Goal: Information Seeking & Learning: Learn about a topic

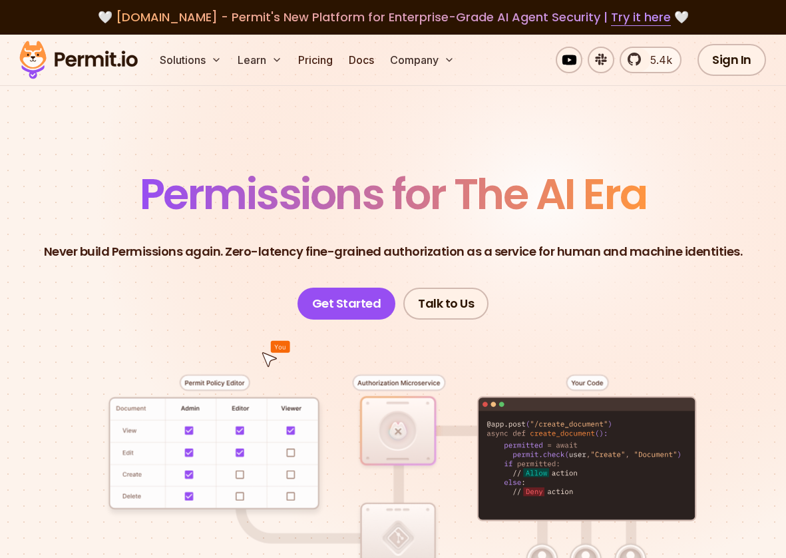
drag, startPoint x: 117, startPoint y: 231, endPoint x: 236, endPoint y: 226, distance: 118.7
click at [216, 228] on header "Permissions for The AI Era Never build Permissions again. Zero-latency fine-gra…" at bounding box center [393, 246] width 723 height 147
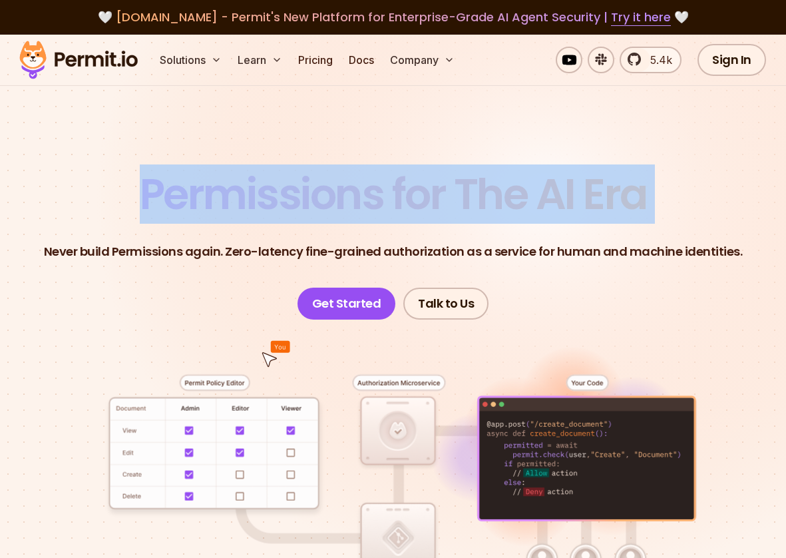
drag, startPoint x: 139, startPoint y: 166, endPoint x: 660, endPoint y: 246, distance: 527.4
click at [619, 233] on section "Permissions for The AI Era Never build Permissions again. Zero-latency fine-gra…" at bounding box center [393, 456] width 786 height 843
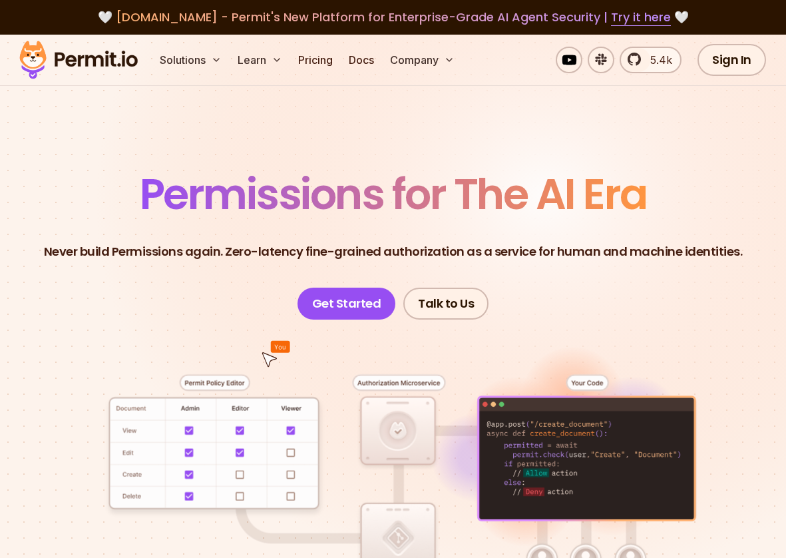
click at [661, 246] on p "Never build Permissions again. Zero-latency fine-grained authorization as a ser…" at bounding box center [393, 251] width 699 height 19
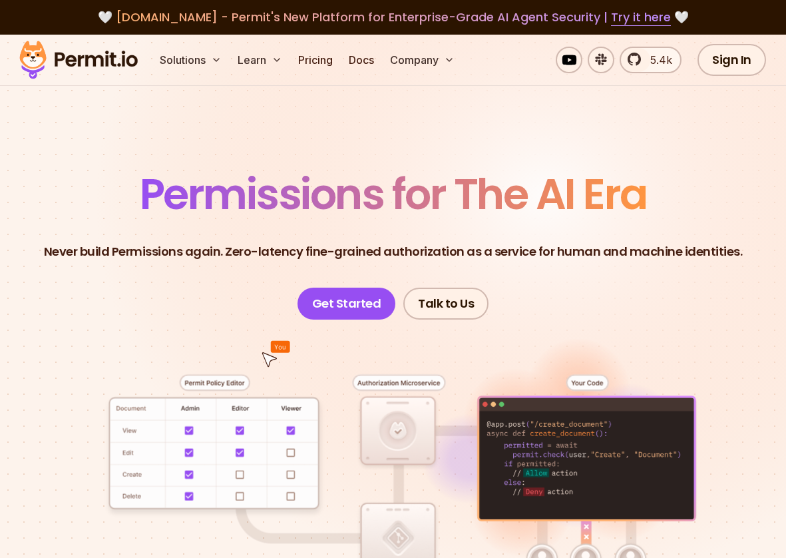
click at [672, 251] on p "Never build Permissions again. Zero-latency fine-grained authorization as a ser…" at bounding box center [393, 251] width 699 height 19
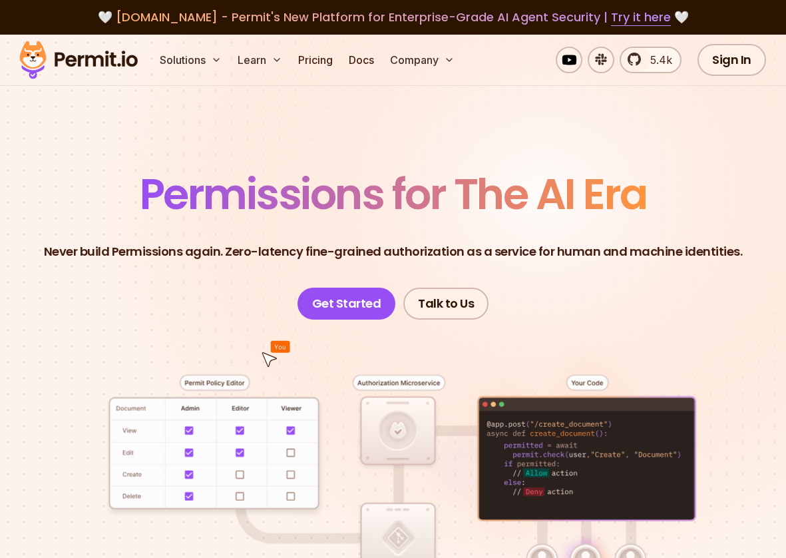
click at [689, 251] on p "Never build Permissions again. Zero-latency fine-grained authorization as a ser…" at bounding box center [393, 251] width 699 height 19
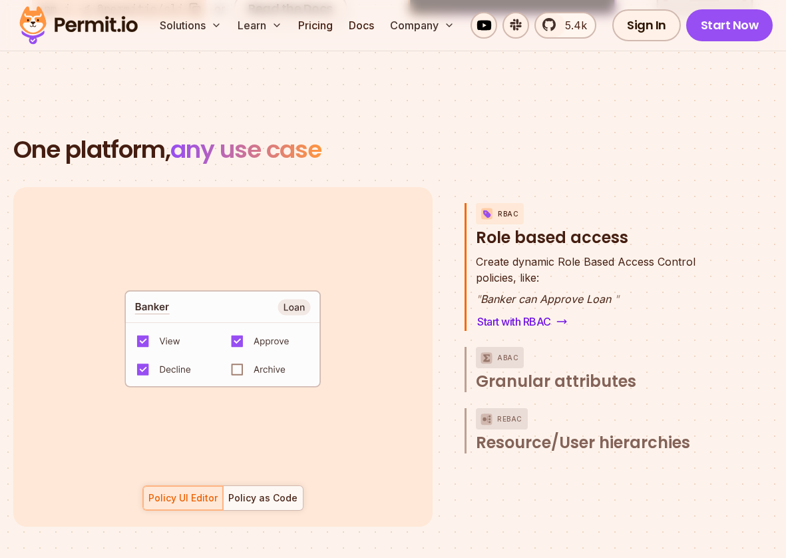
scroll to position [1813, 0]
drag, startPoint x: 468, startPoint y: 93, endPoint x: 476, endPoint y: 74, distance: 20.3
click at [471, 92] on section "One platform, any use case RBAC Role based access default allow := false allow …" at bounding box center [393, 347] width 786 height 550
